Goal: Check status: Check status

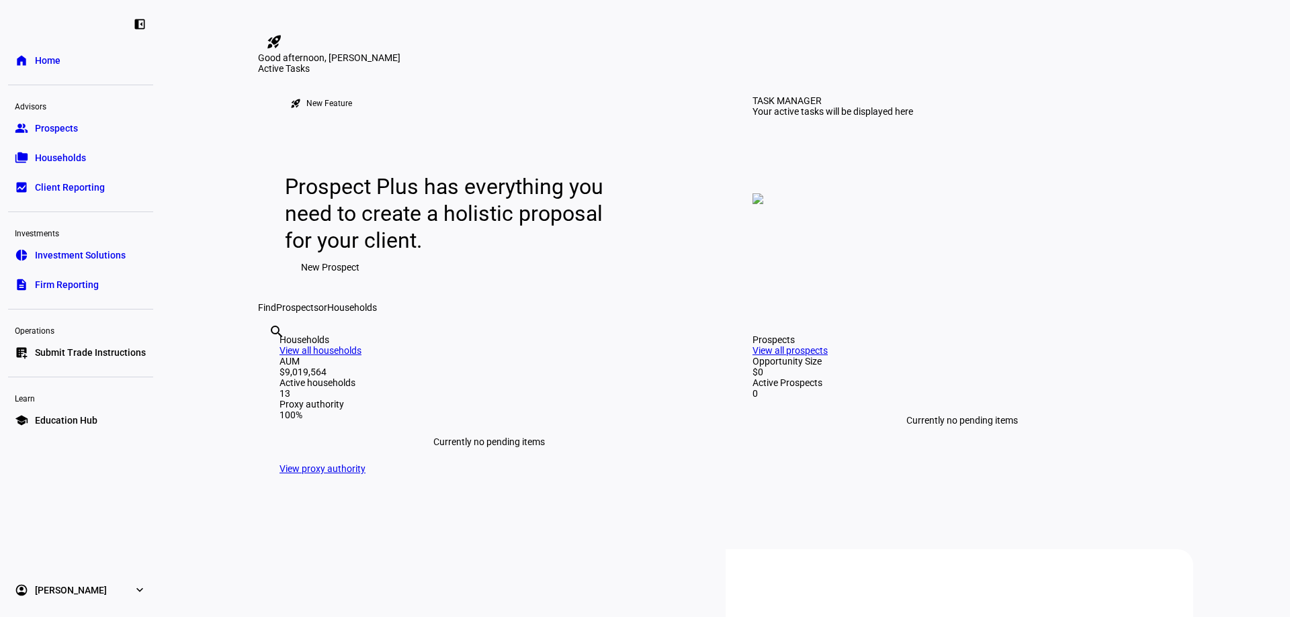
click at [56, 155] on span "Households" at bounding box center [60, 157] width 51 height 13
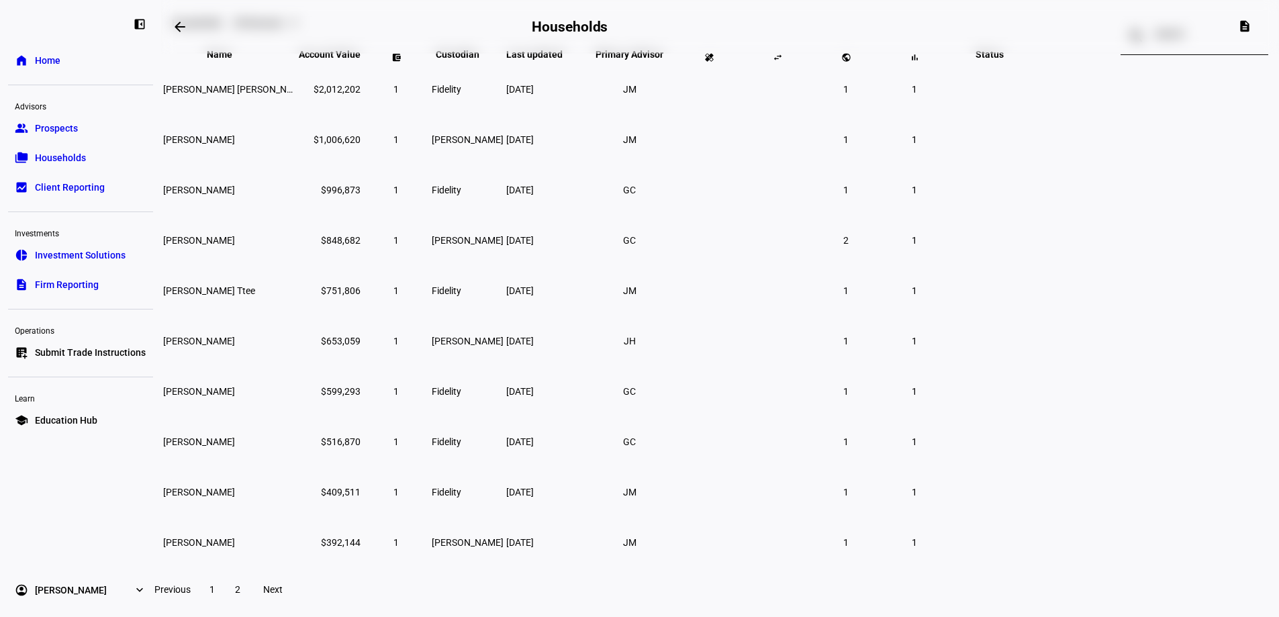
scroll to position [134, 0]
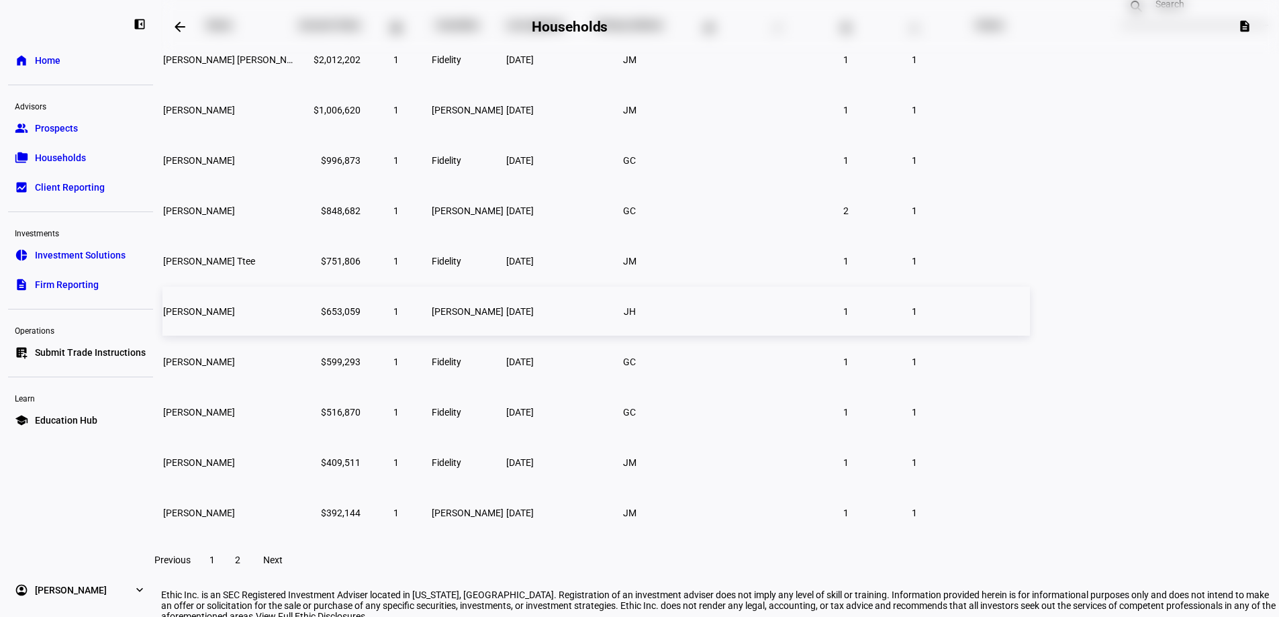
click at [235, 317] on span "[PERSON_NAME]" at bounding box center [199, 311] width 72 height 11
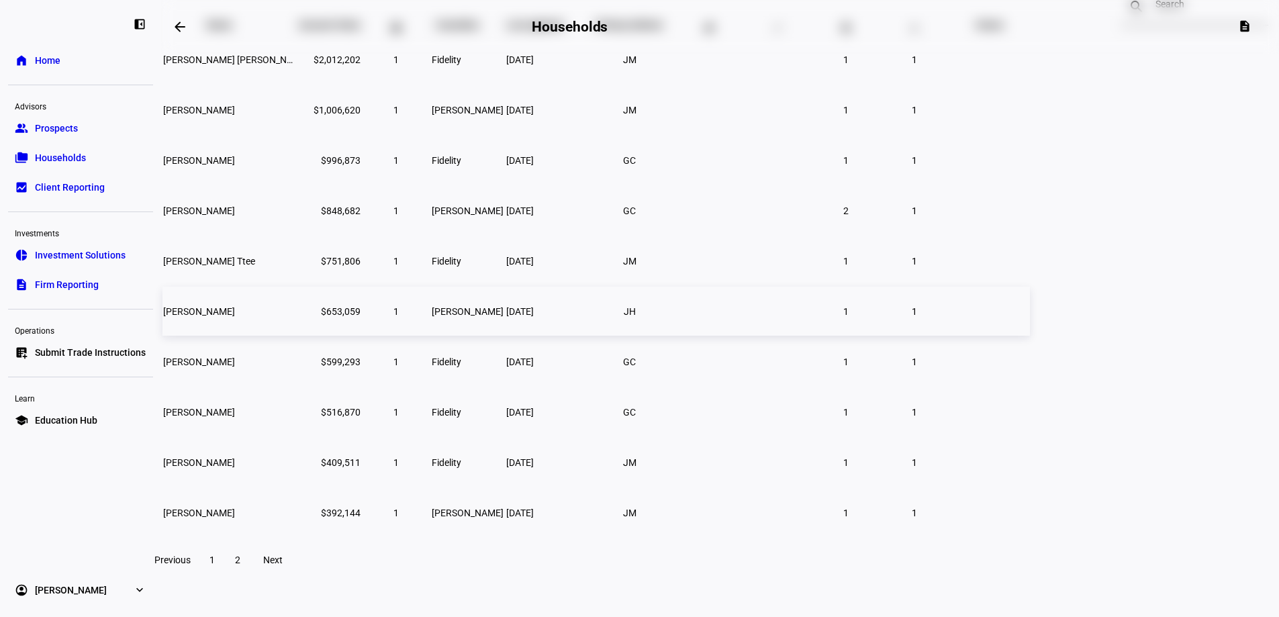
scroll to position [114, 0]
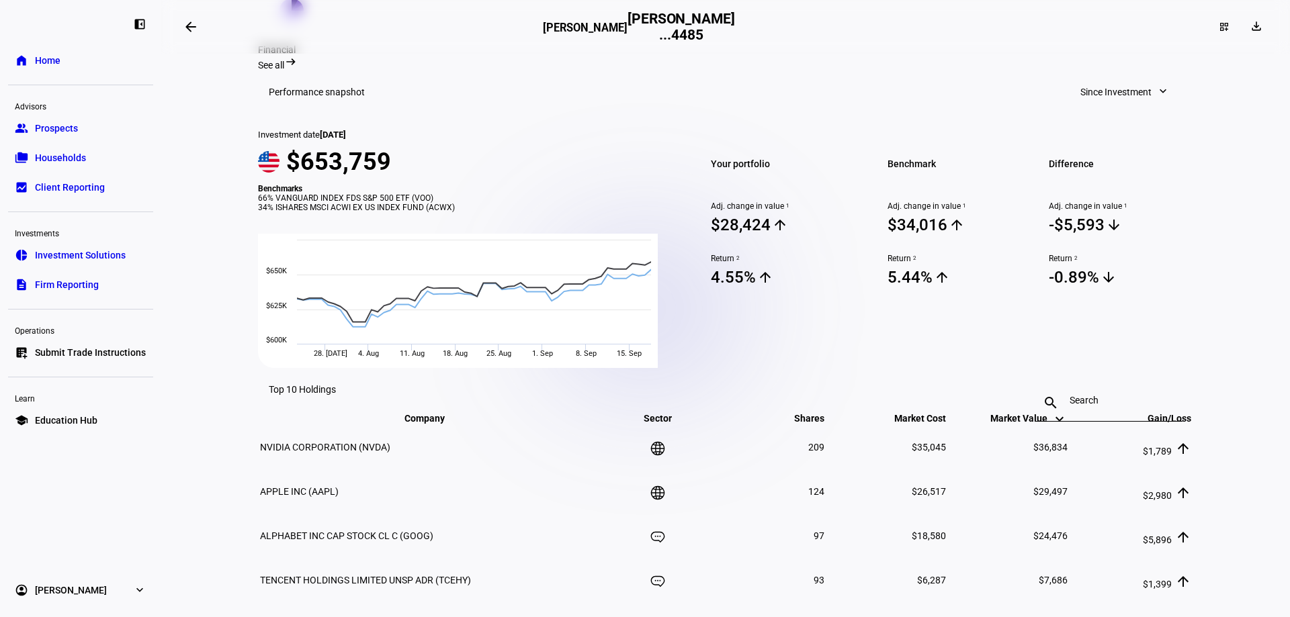
scroll to position [357, 0]
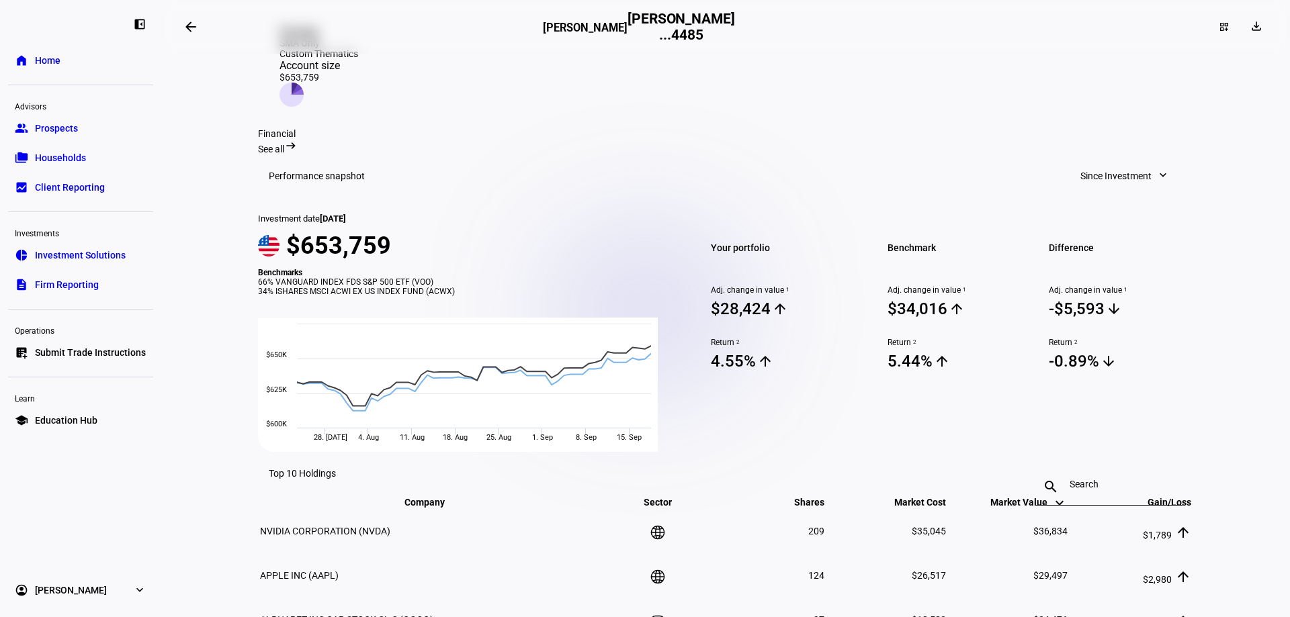
click at [284, 144] on span "See all" at bounding box center [271, 149] width 26 height 11
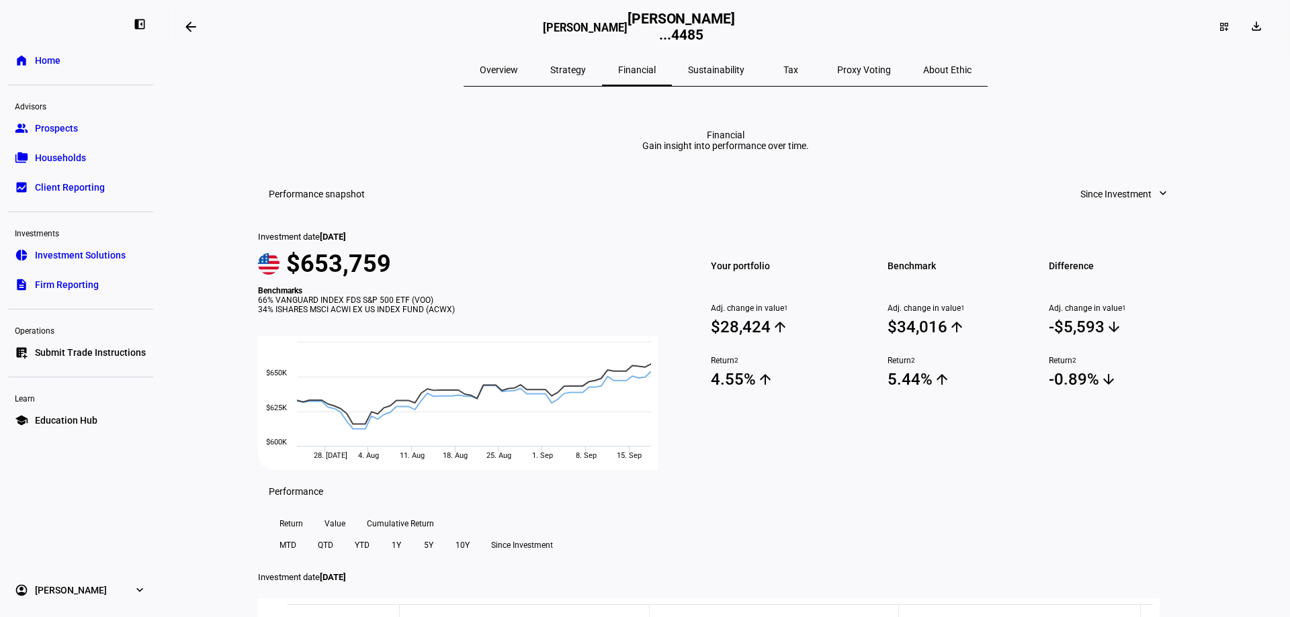
click at [713, 65] on span "Sustainability" at bounding box center [716, 69] width 56 height 9
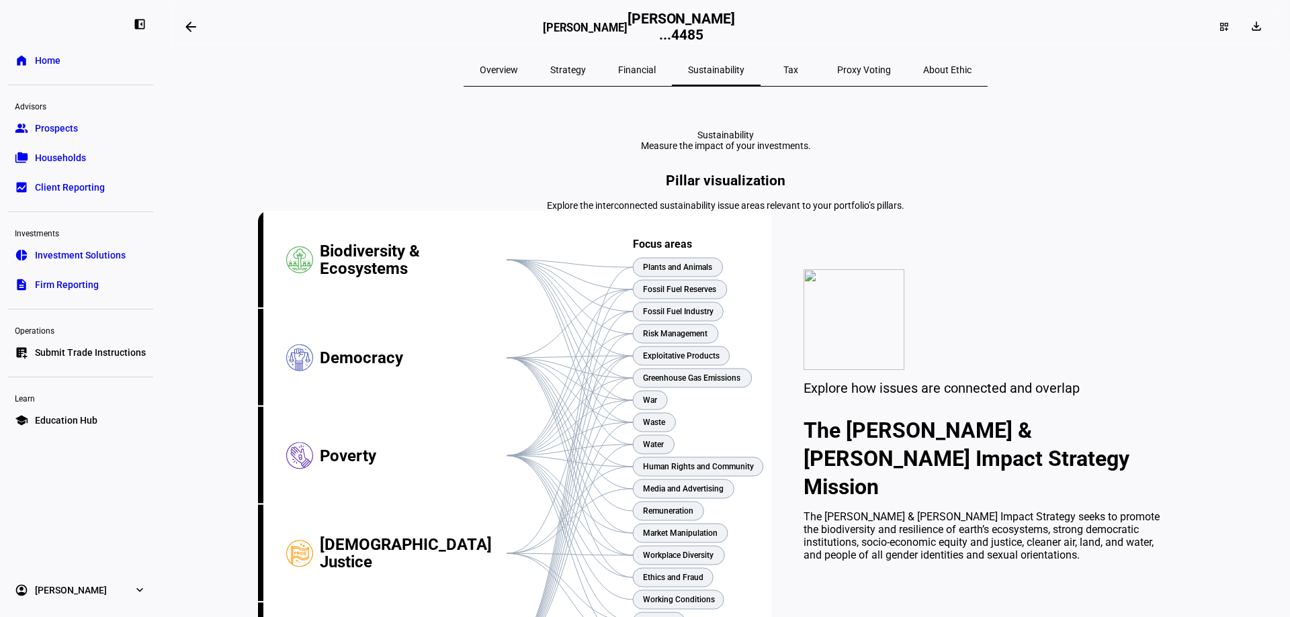
click at [518, 71] on span "Overview" at bounding box center [499, 69] width 38 height 9
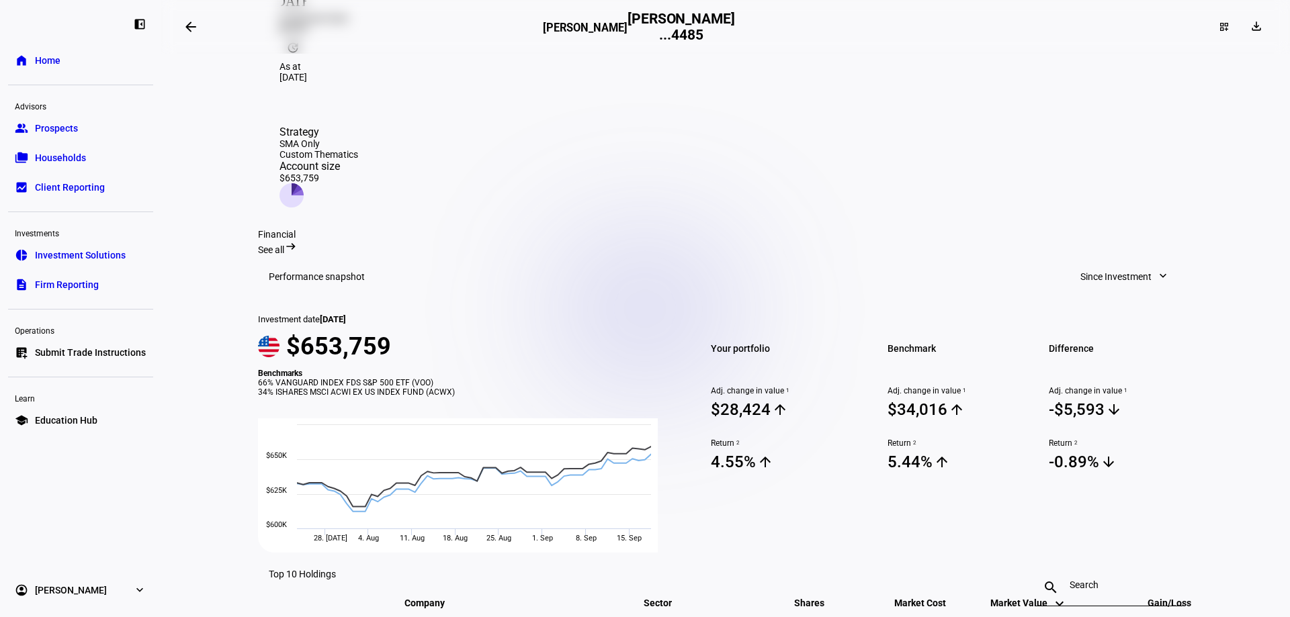
scroll to position [269, 0]
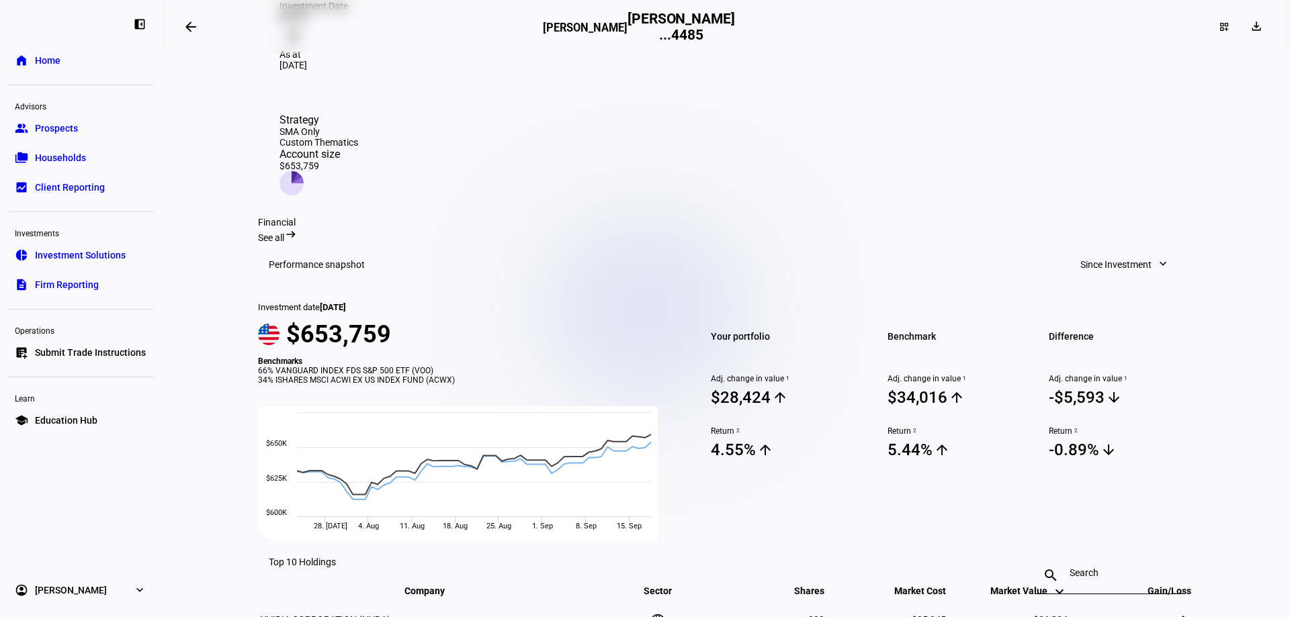
click at [1128, 251] on span "Since Investment" at bounding box center [1115, 264] width 71 height 27
click at [1128, 220] on div at bounding box center [645, 308] width 1290 height 617
click at [284, 232] on span "See all" at bounding box center [271, 237] width 26 height 11
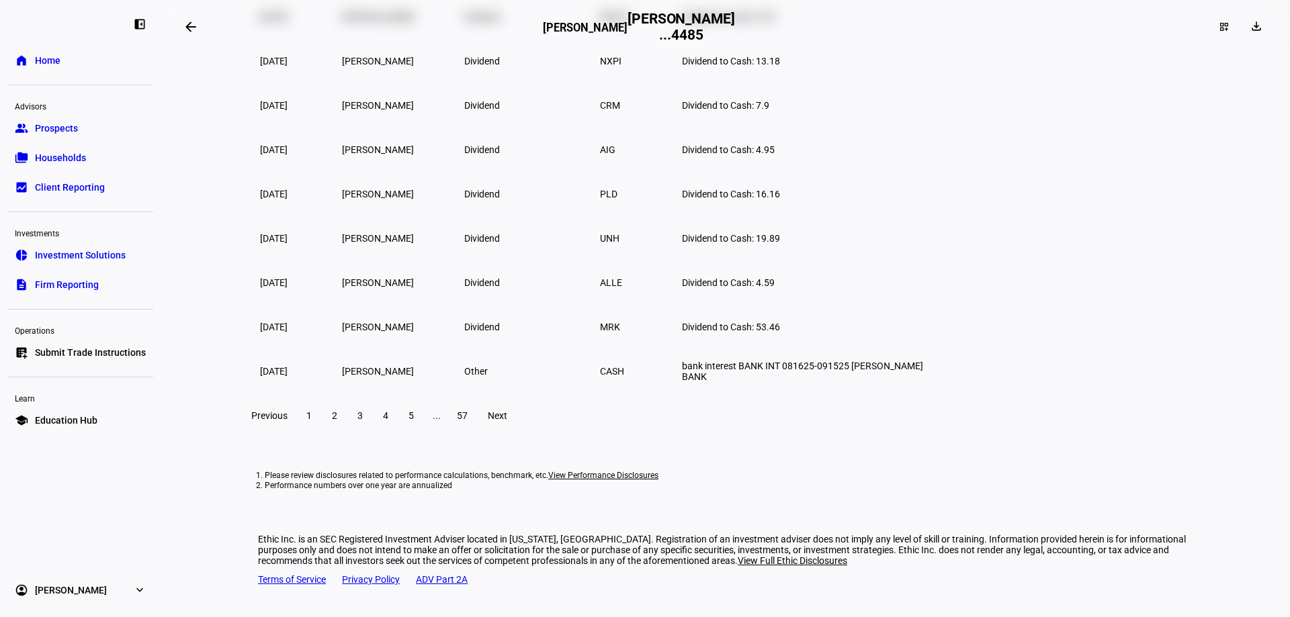
scroll to position [2624, 0]
drag, startPoint x: 620, startPoint y: 476, endPoint x: 551, endPoint y: 485, distance: 69.7
click at [551, 485] on li "Performance numbers over one year are annualized" at bounding box center [726, 486] width 922 height 10
click at [562, 472] on span "View Performance Disclosures" at bounding box center [603, 475] width 110 height 9
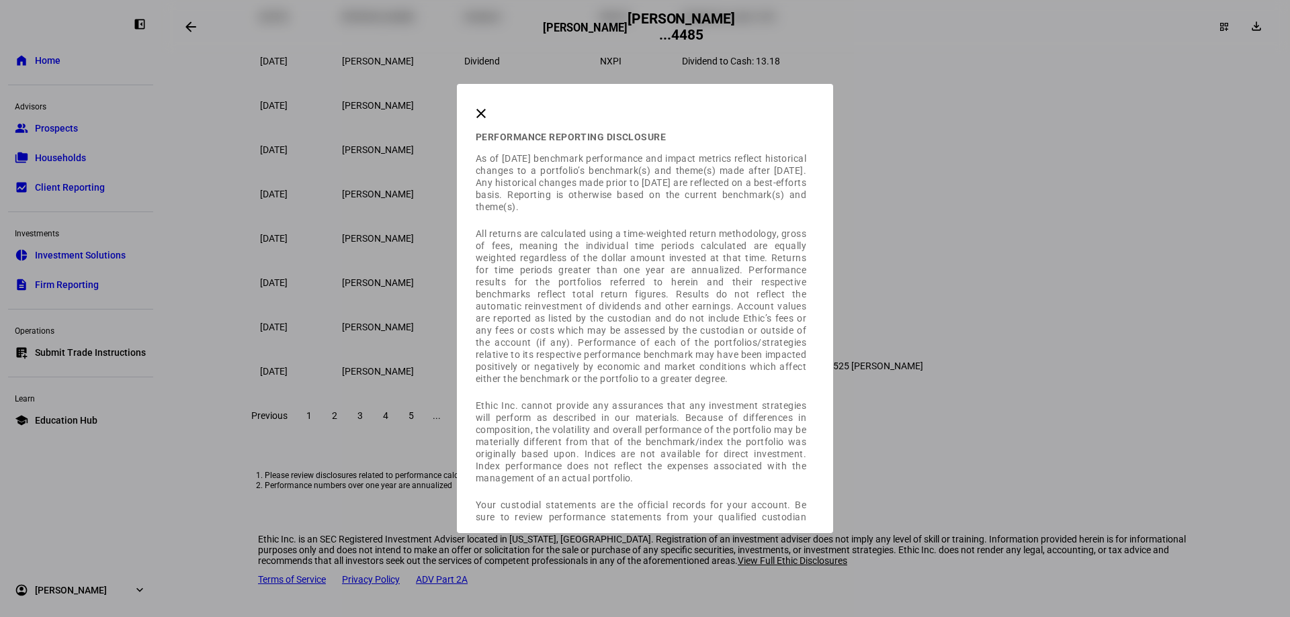
click at [489, 118] on mat-icon "clear" at bounding box center [481, 113] width 16 height 16
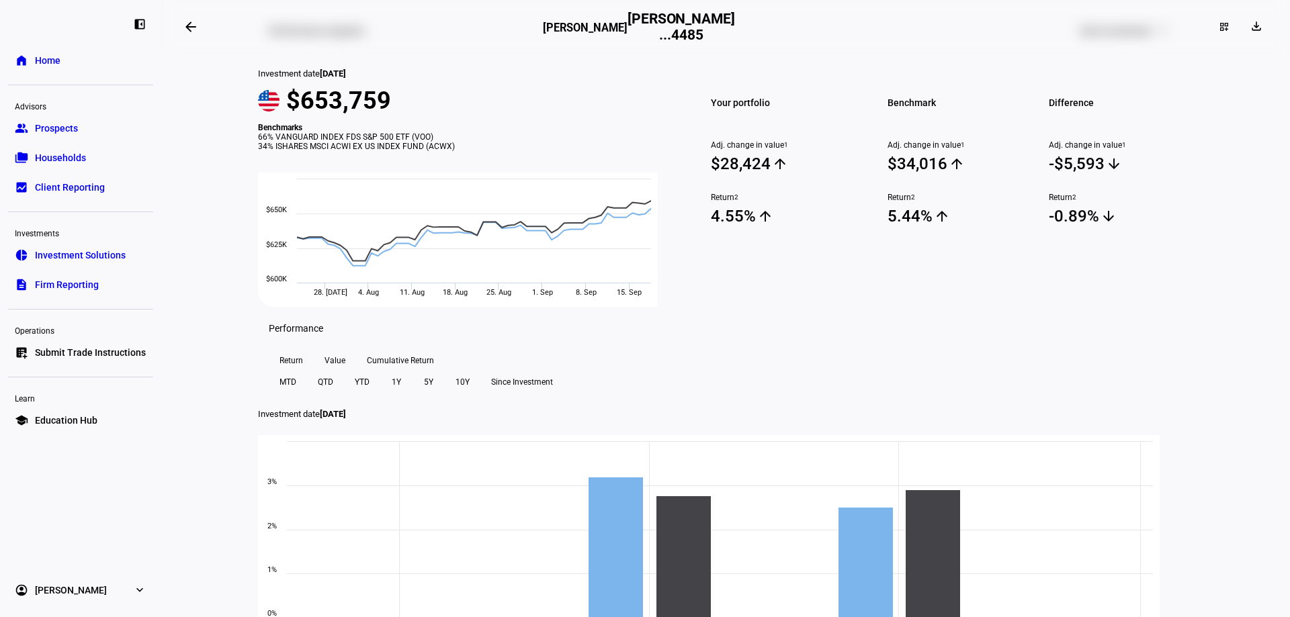
scroll to position [139, 0]
